Goal: Task Accomplishment & Management: Manage account settings

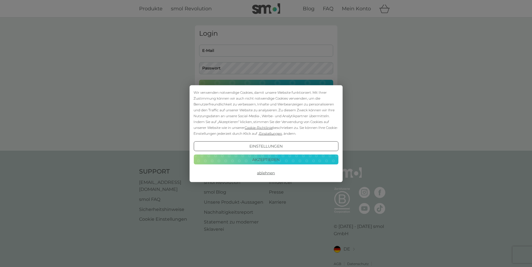
click at [266, 174] on button "Ablehnen" at bounding box center [265, 173] width 145 height 10
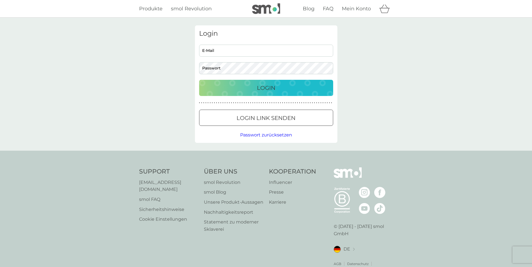
click at [215, 49] on input "E-Mail" at bounding box center [266, 51] width 134 height 12
type input "[EMAIL_ADDRESS][DOMAIN_NAME]"
